Goal: Navigation & Orientation: Find specific page/section

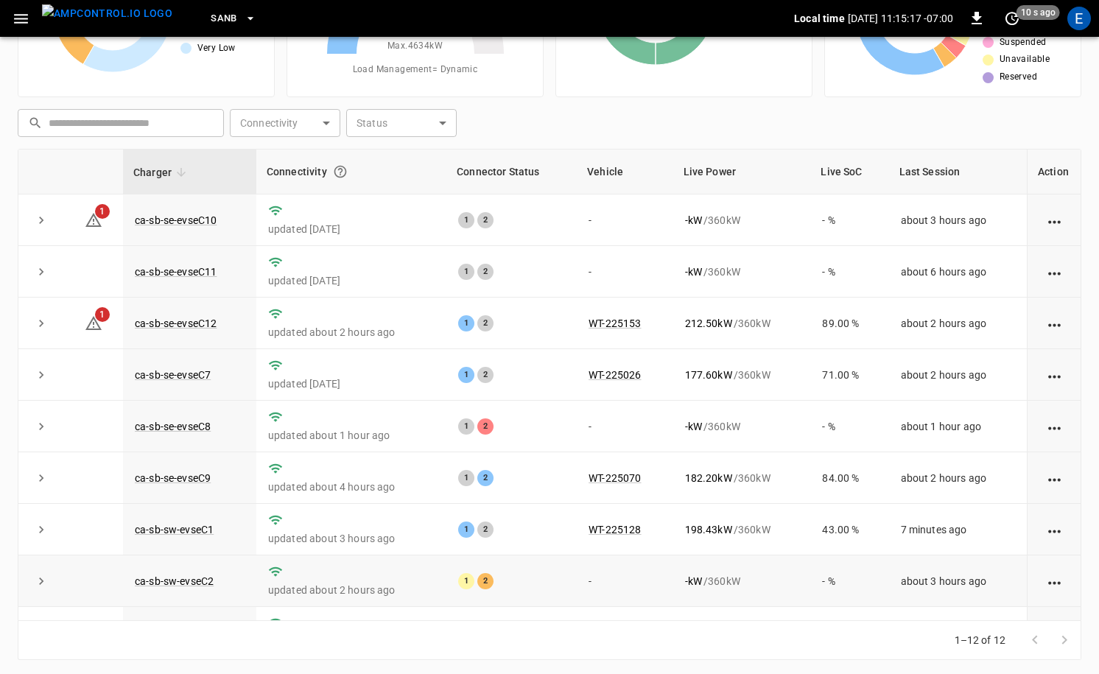
scroll to position [193, 0]
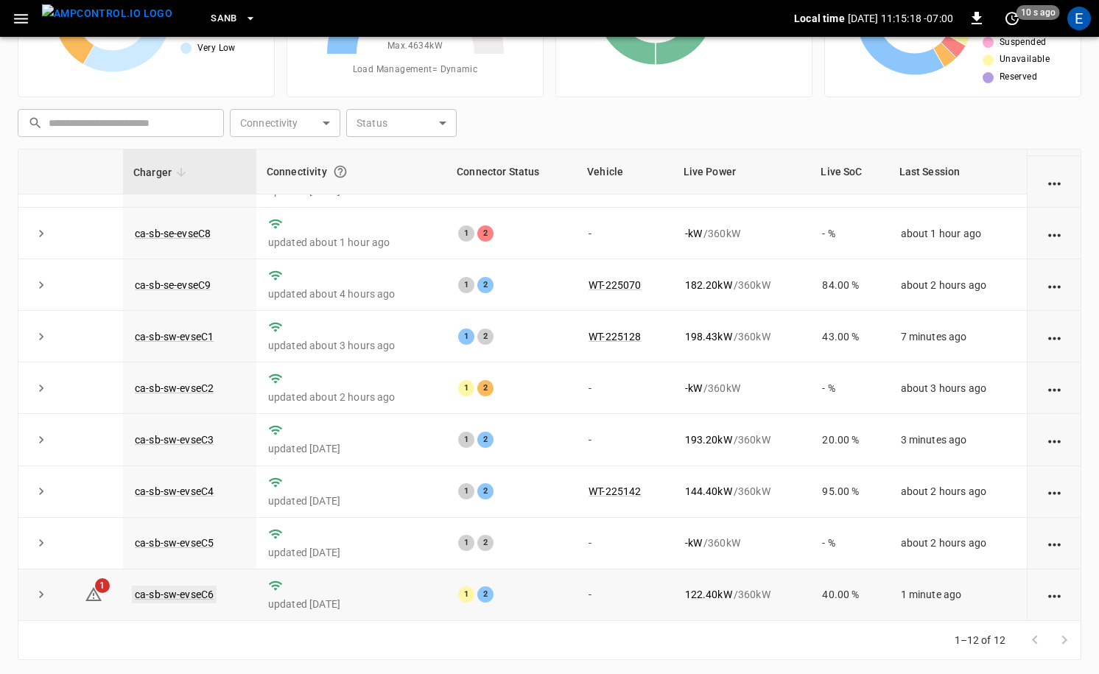
click at [194, 591] on link "ca-sb-sw-evseC6" at bounding box center [174, 595] width 85 height 18
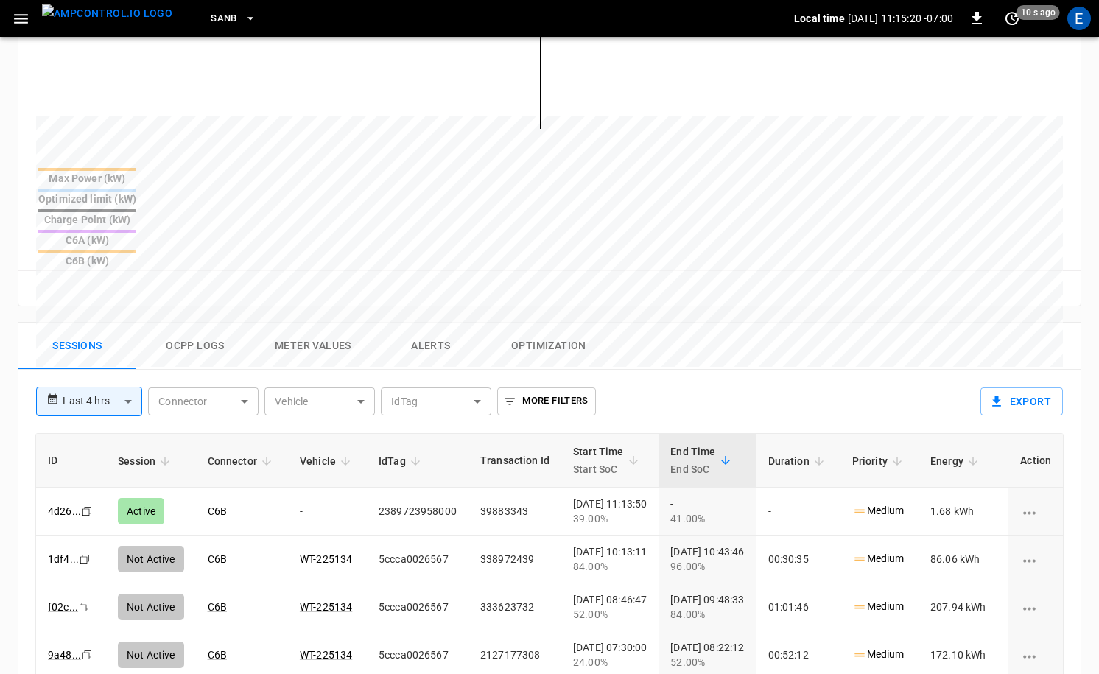
scroll to position [648, 0]
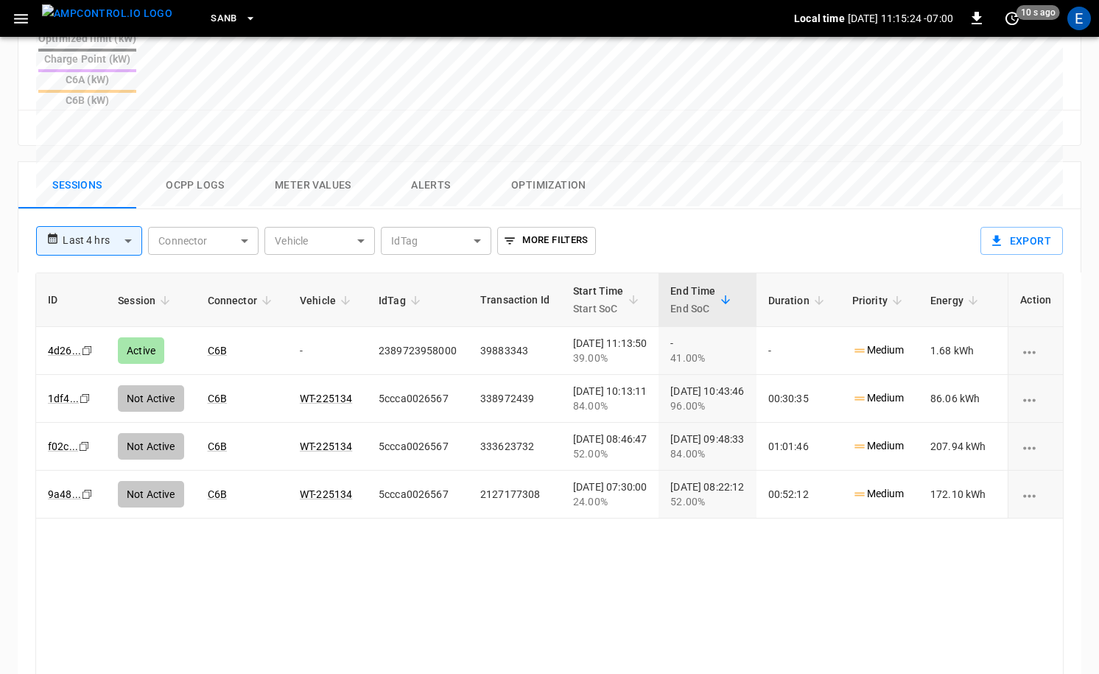
click at [97, 7] on img "menu" at bounding box center [107, 13] width 130 height 18
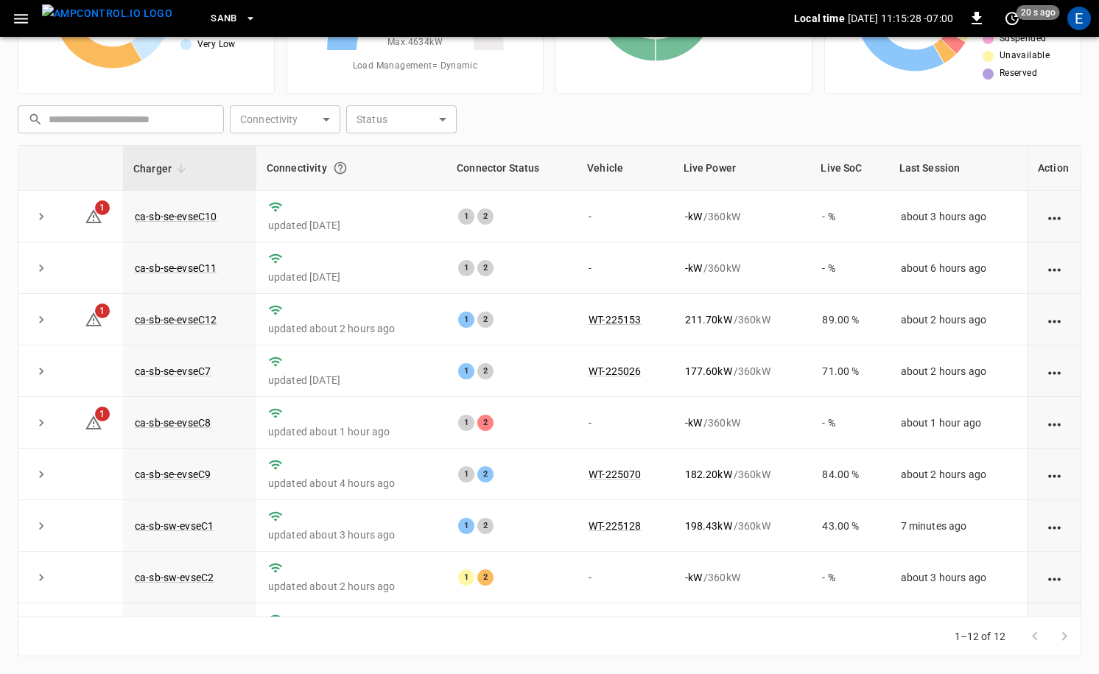
scroll to position [193, 0]
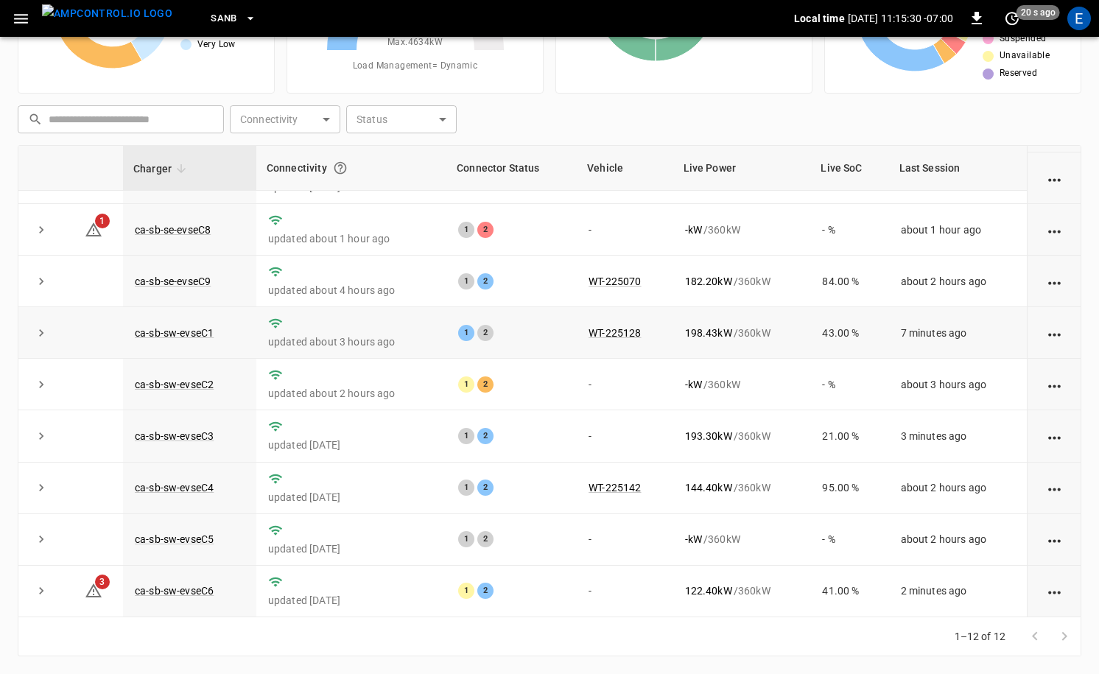
click at [178, 320] on td "ca-sb-sw-evseC1" at bounding box center [189, 333] width 133 height 52
click at [179, 329] on link "ca-sb-sw-evseC1" at bounding box center [174, 333] width 85 height 18
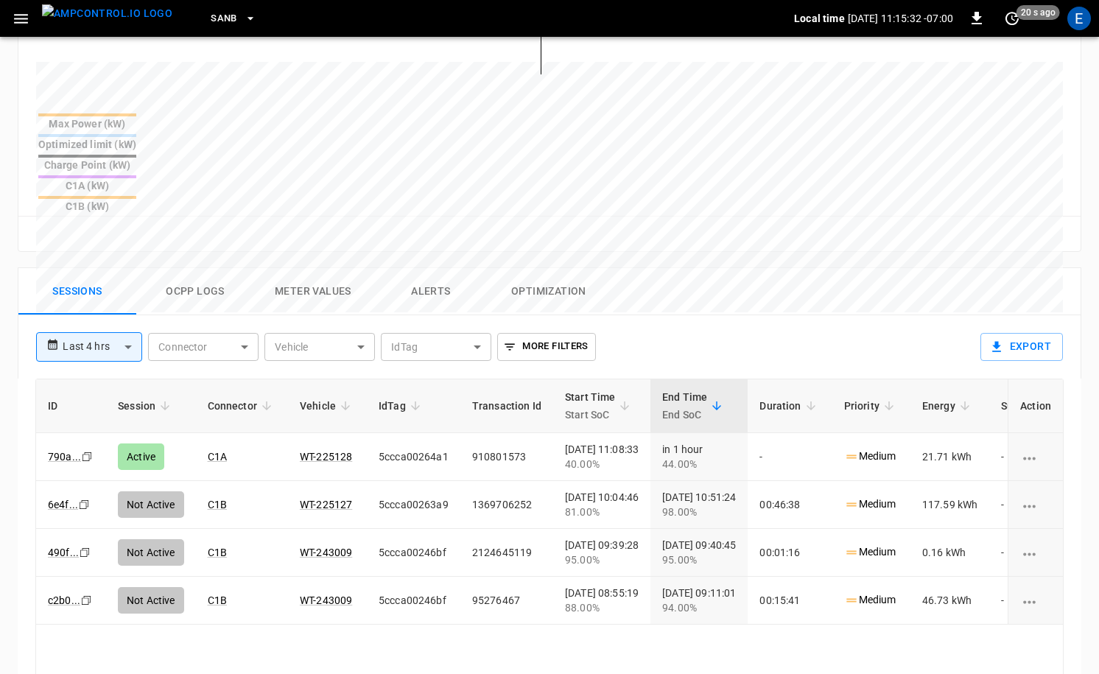
scroll to position [577, 0]
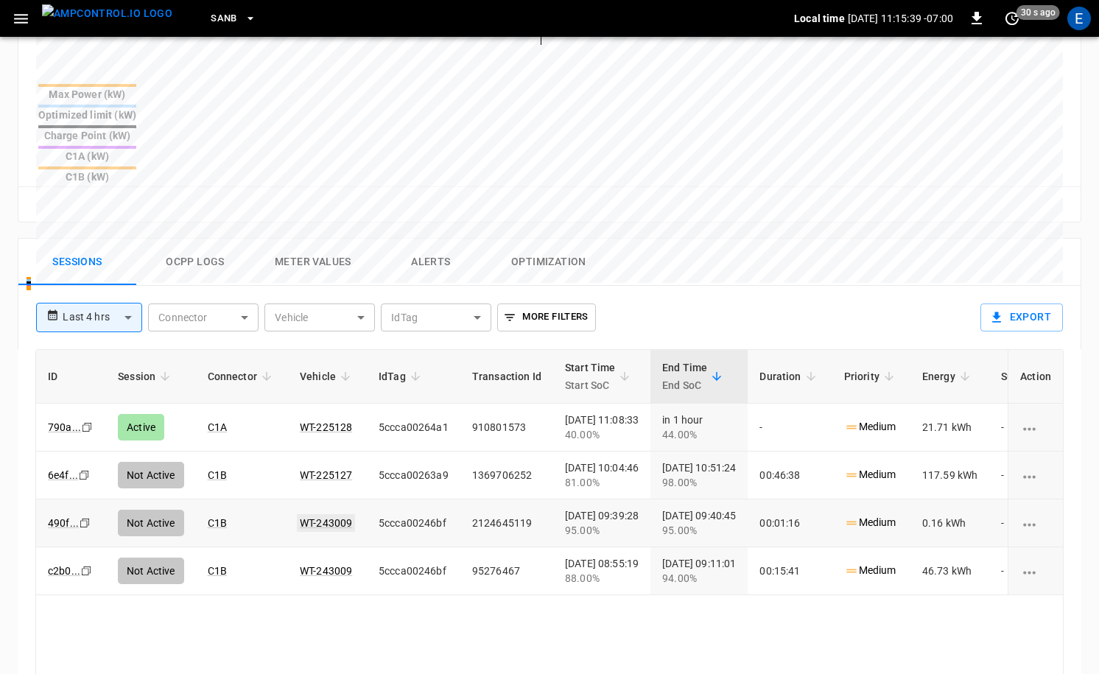
click at [314, 514] on link "WT-243009" at bounding box center [326, 523] width 58 height 18
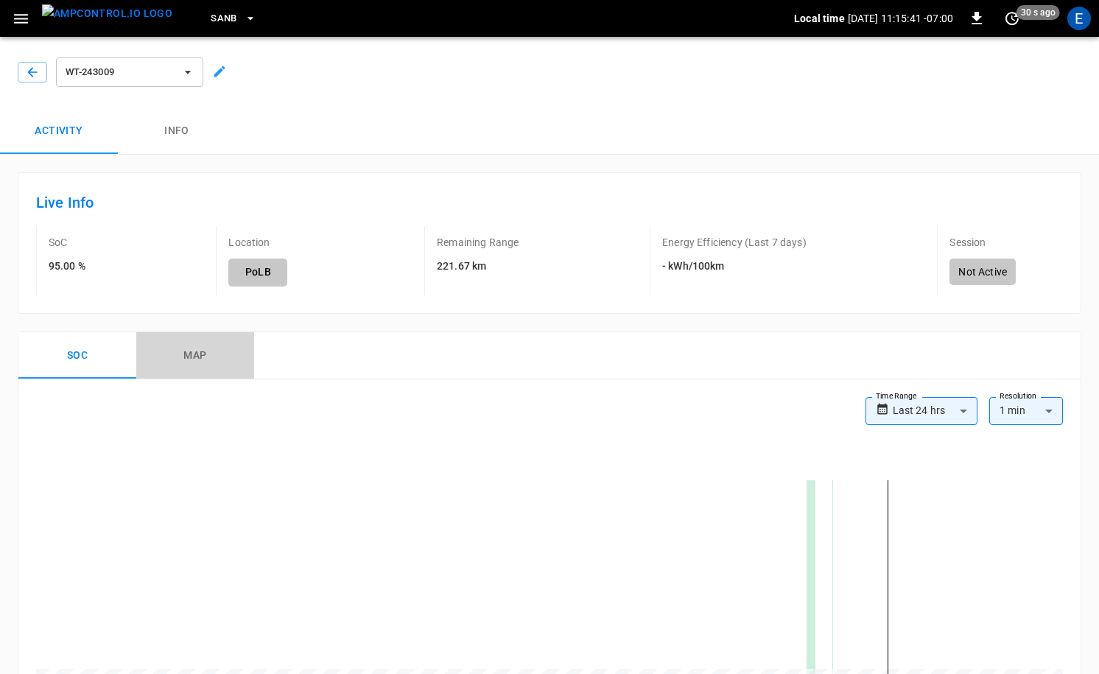
click at [205, 354] on button "map" at bounding box center [195, 355] width 118 height 47
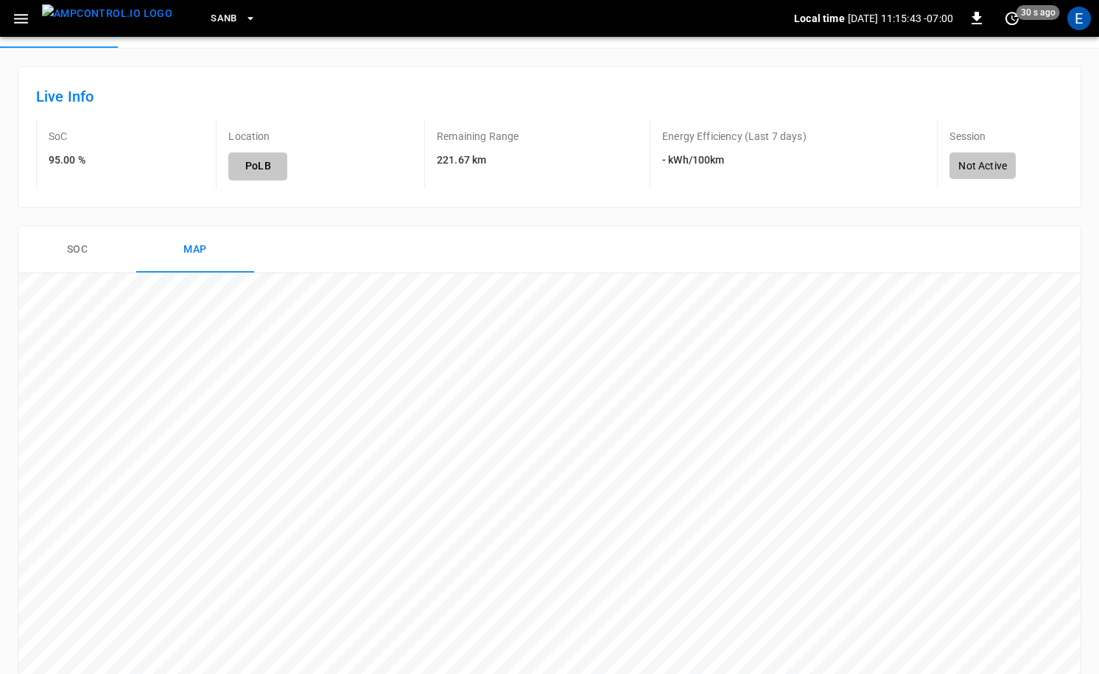
scroll to position [253, 0]
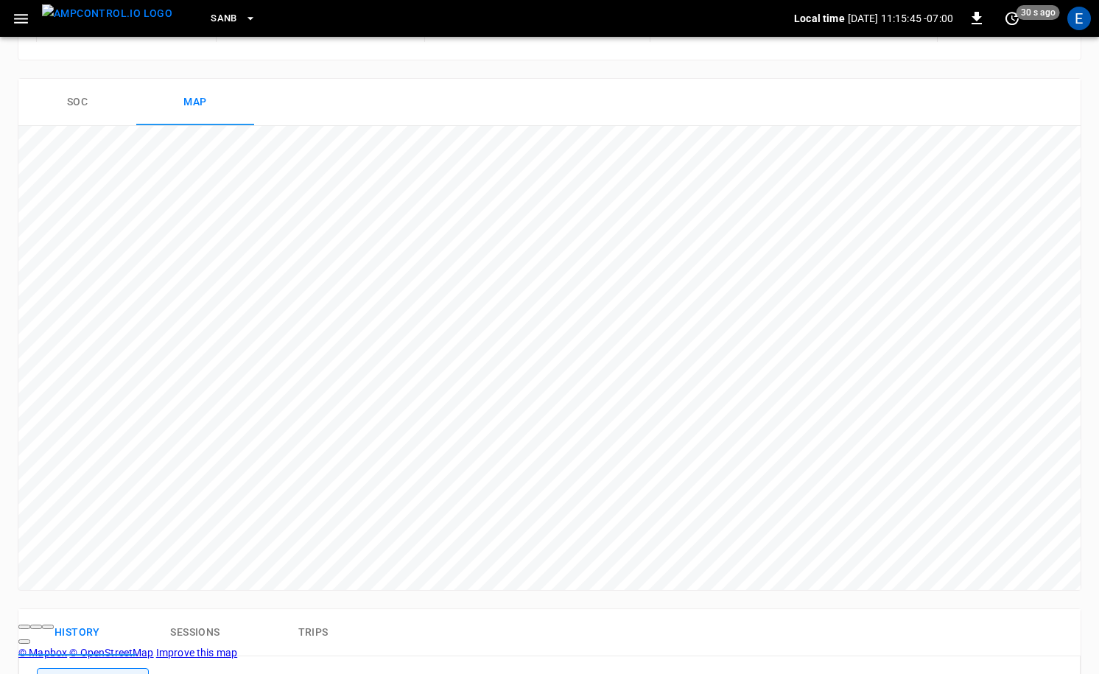
click at [91, 17] on img "menu" at bounding box center [107, 13] width 130 height 18
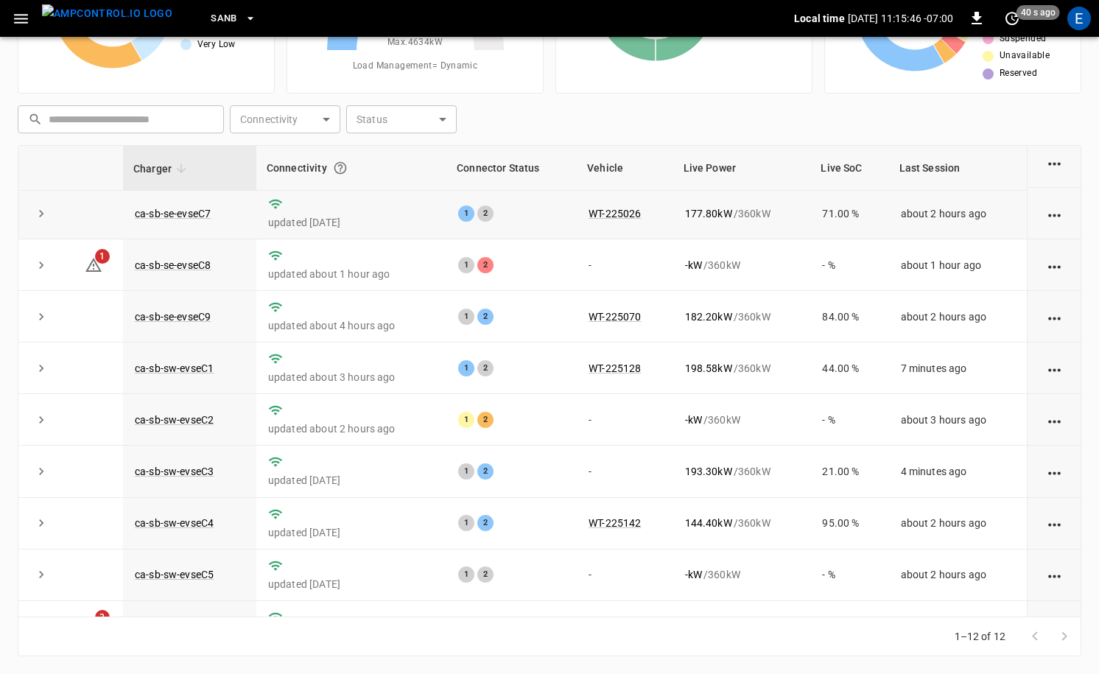
scroll to position [193, 0]
